Goal: Task Accomplishment & Management: Use online tool/utility

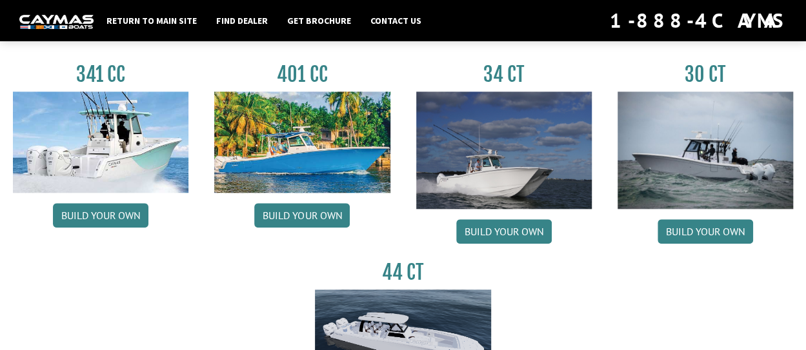
scroll to position [593, 0]
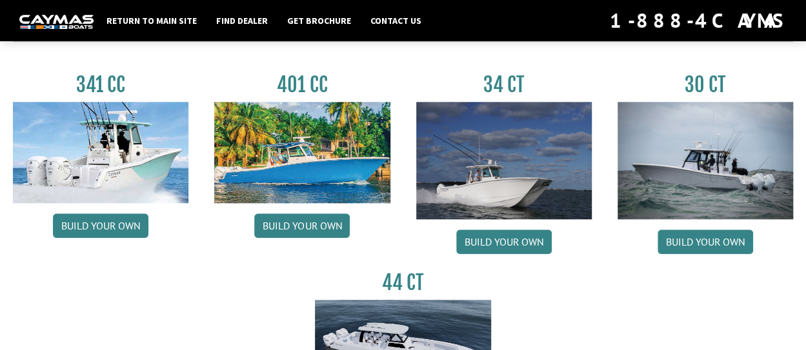
click at [138, 168] on img at bounding box center [100, 152] width 175 height 101
click at [98, 224] on link "Build your own" at bounding box center [100, 225] width 95 height 25
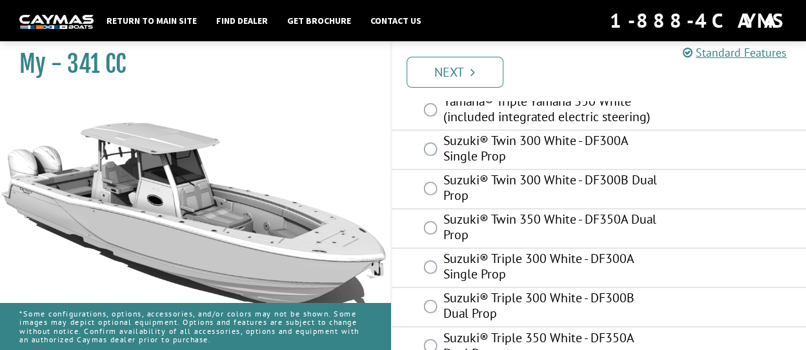
scroll to position [900, 0]
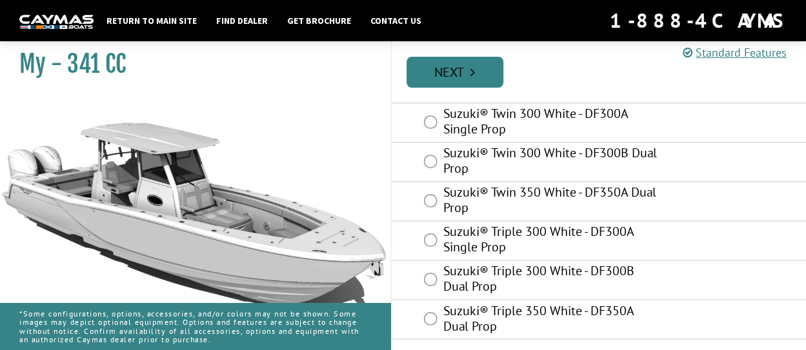
click at [452, 70] on link "Next" at bounding box center [454, 72] width 97 height 31
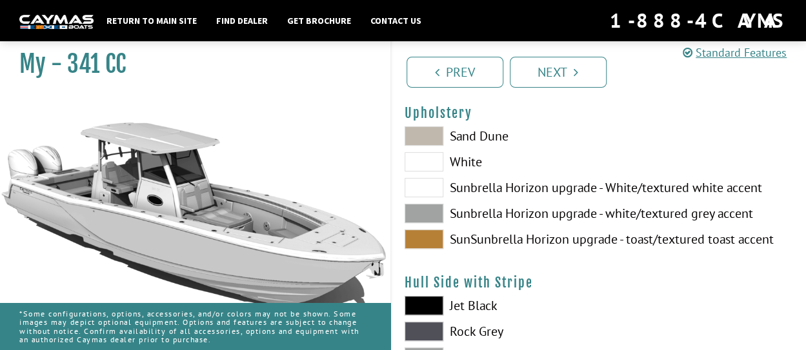
scroll to position [129, 0]
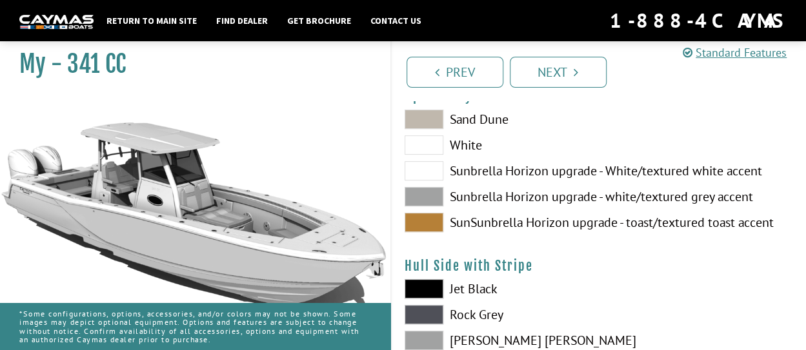
click at [434, 284] on span at bounding box center [423, 288] width 39 height 19
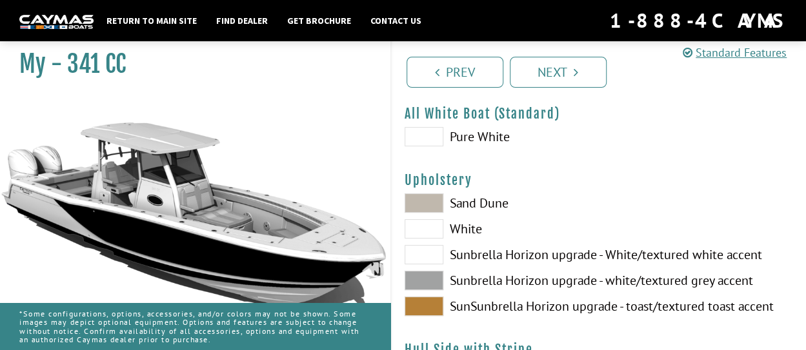
scroll to position [64, 0]
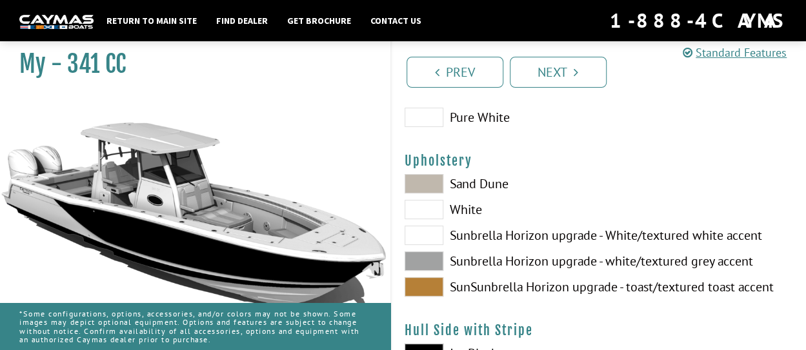
click at [422, 255] on span at bounding box center [423, 261] width 39 height 19
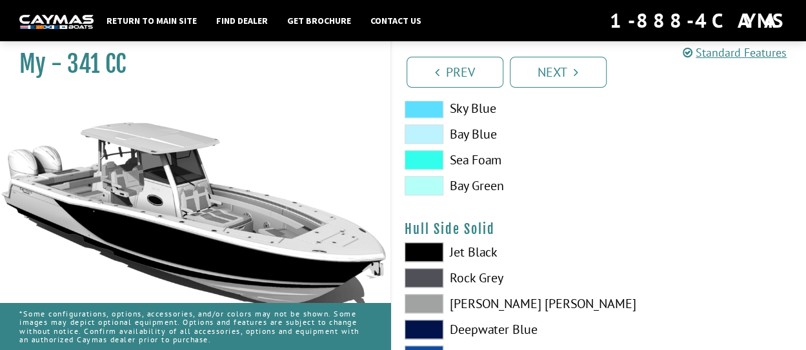
scroll to position [516, 0]
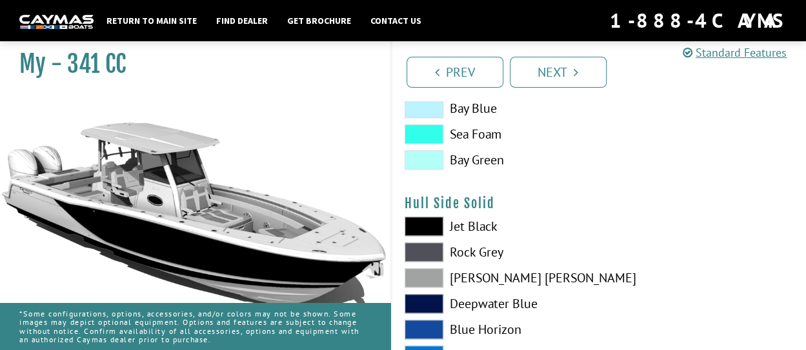
click at [422, 224] on span at bounding box center [423, 226] width 39 height 19
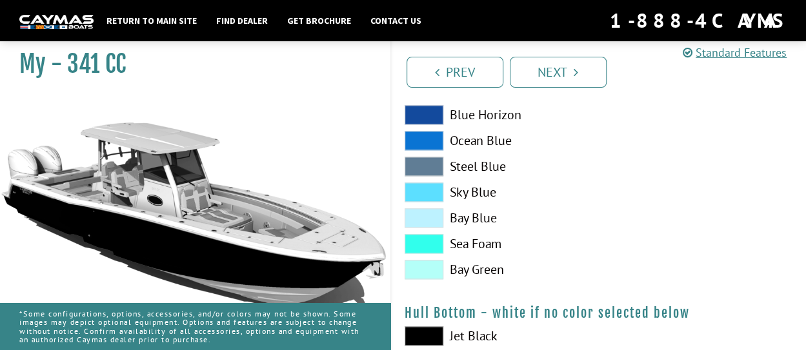
scroll to position [774, 0]
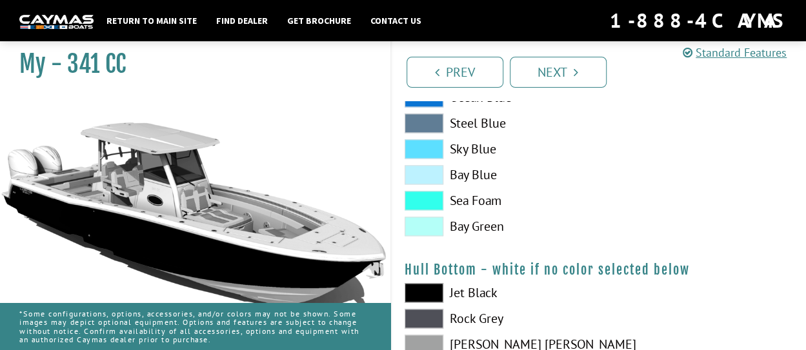
click at [423, 291] on span at bounding box center [423, 292] width 39 height 19
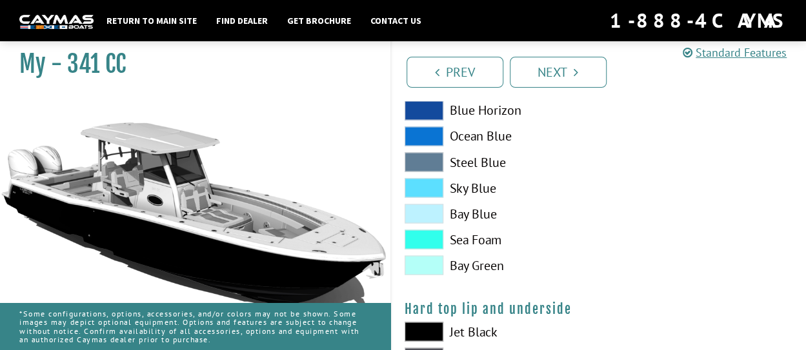
scroll to position [1096, 0]
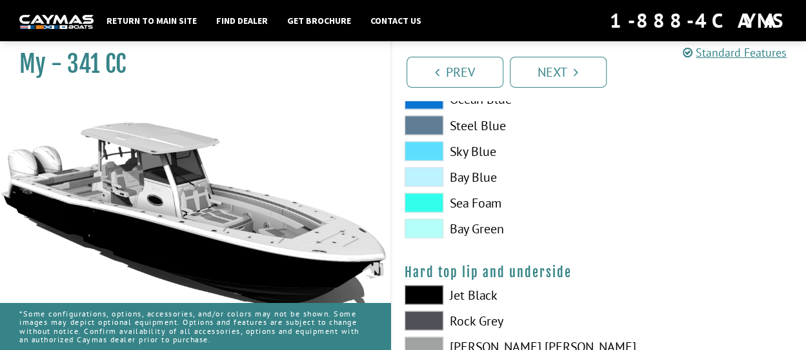
click at [435, 288] on span at bounding box center [423, 294] width 39 height 19
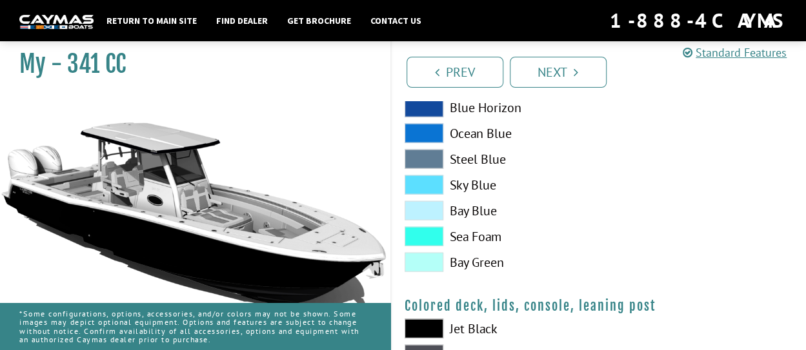
scroll to position [1419, 0]
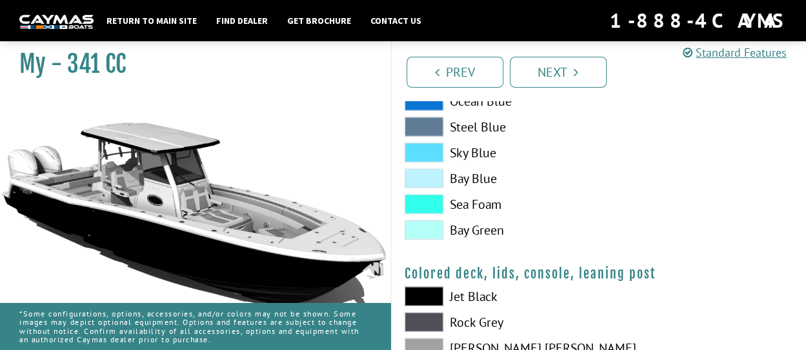
click at [423, 295] on span at bounding box center [423, 296] width 39 height 19
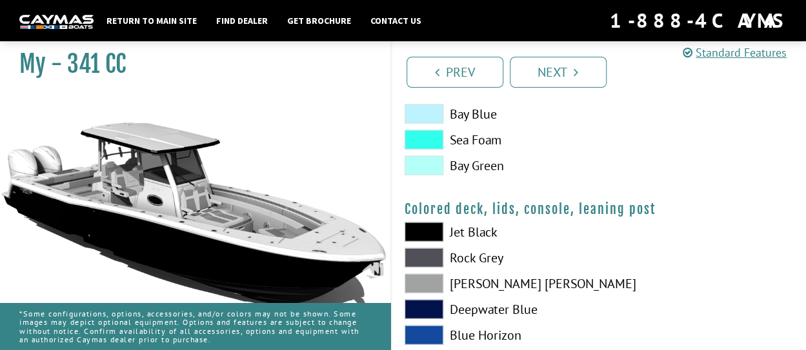
scroll to position [1548, 0]
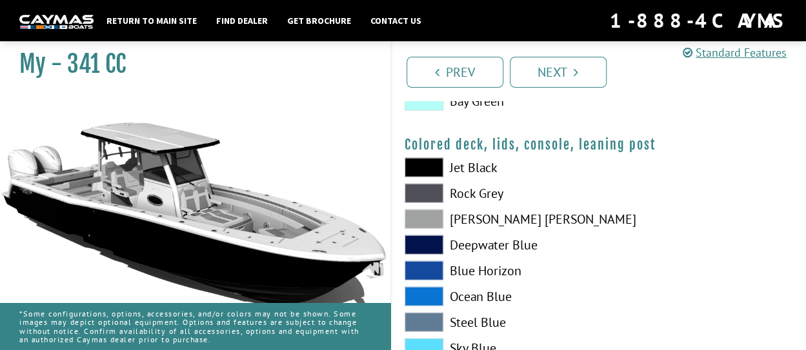
click at [420, 166] on span at bounding box center [423, 167] width 39 height 19
click at [428, 246] on span at bounding box center [423, 244] width 39 height 19
click at [423, 217] on span at bounding box center [423, 219] width 39 height 19
click at [423, 168] on span at bounding box center [423, 167] width 39 height 19
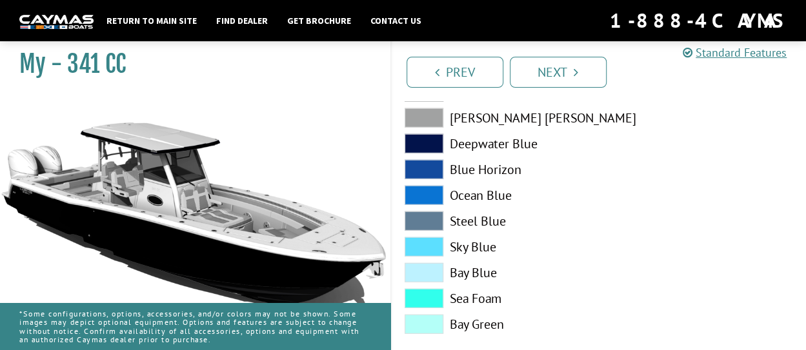
scroll to position [1668, 0]
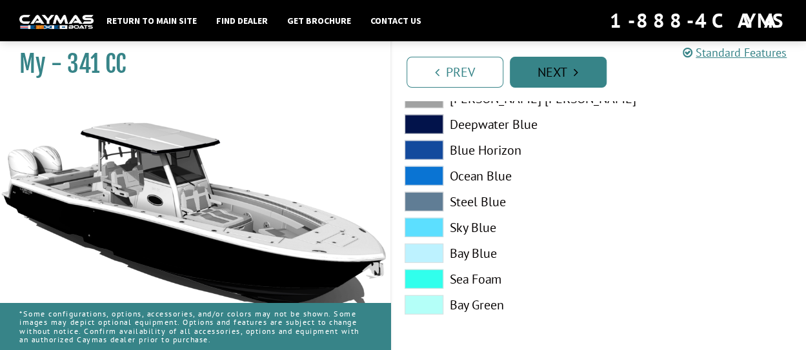
click at [555, 75] on link "Next" at bounding box center [557, 72] width 97 height 31
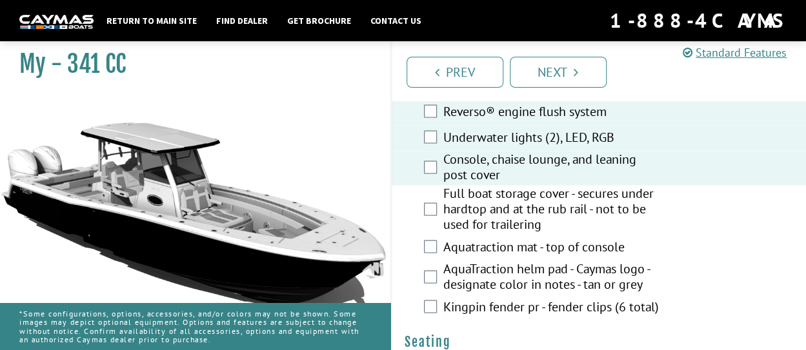
scroll to position [1096, 0]
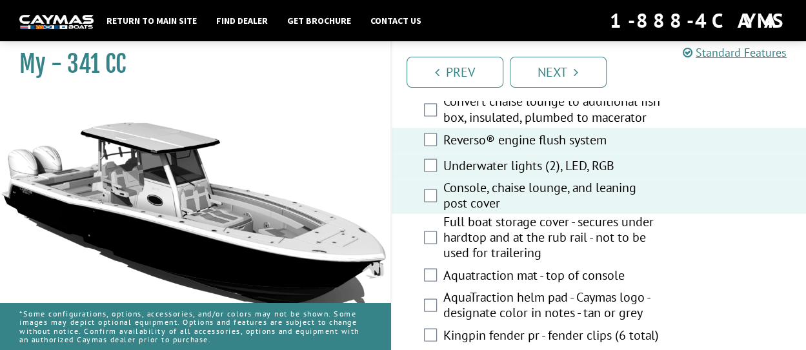
click at [437, 213] on div "Console, chaise lounge, and leaning post cover" at bounding box center [598, 196] width 415 height 34
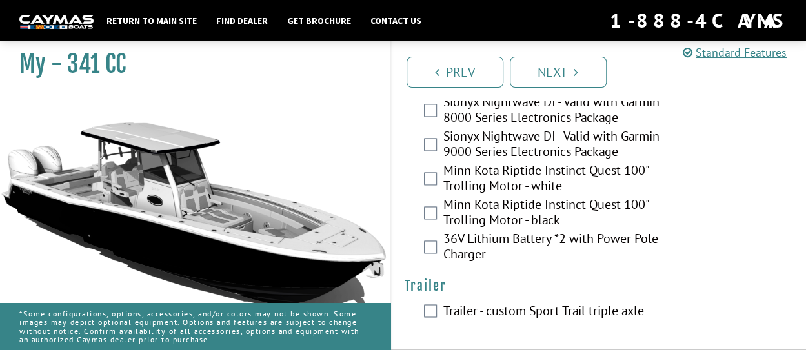
scroll to position [3316, 0]
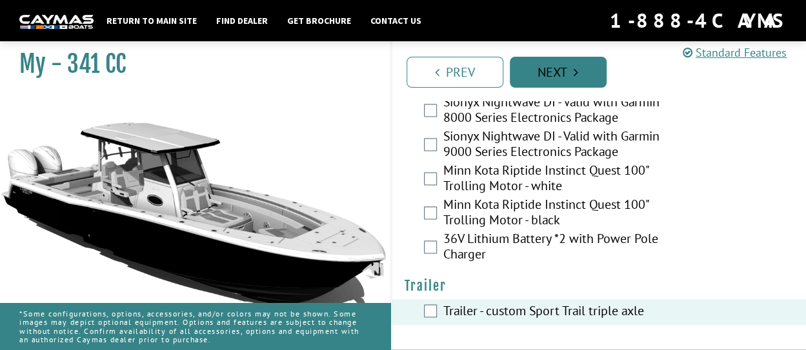
click at [565, 72] on link "Next" at bounding box center [557, 72] width 97 height 31
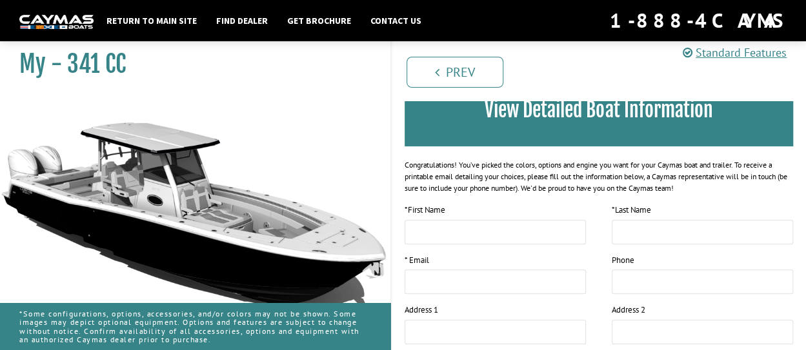
scroll to position [0, 0]
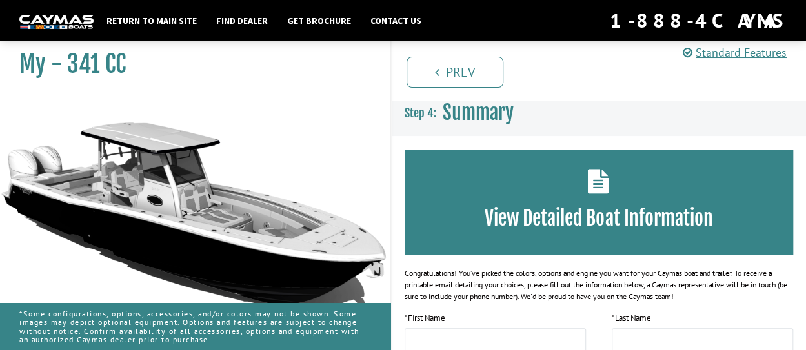
click at [595, 174] on icon at bounding box center [598, 181] width 21 height 25
